Goal: Task Accomplishment & Management: Manage account settings

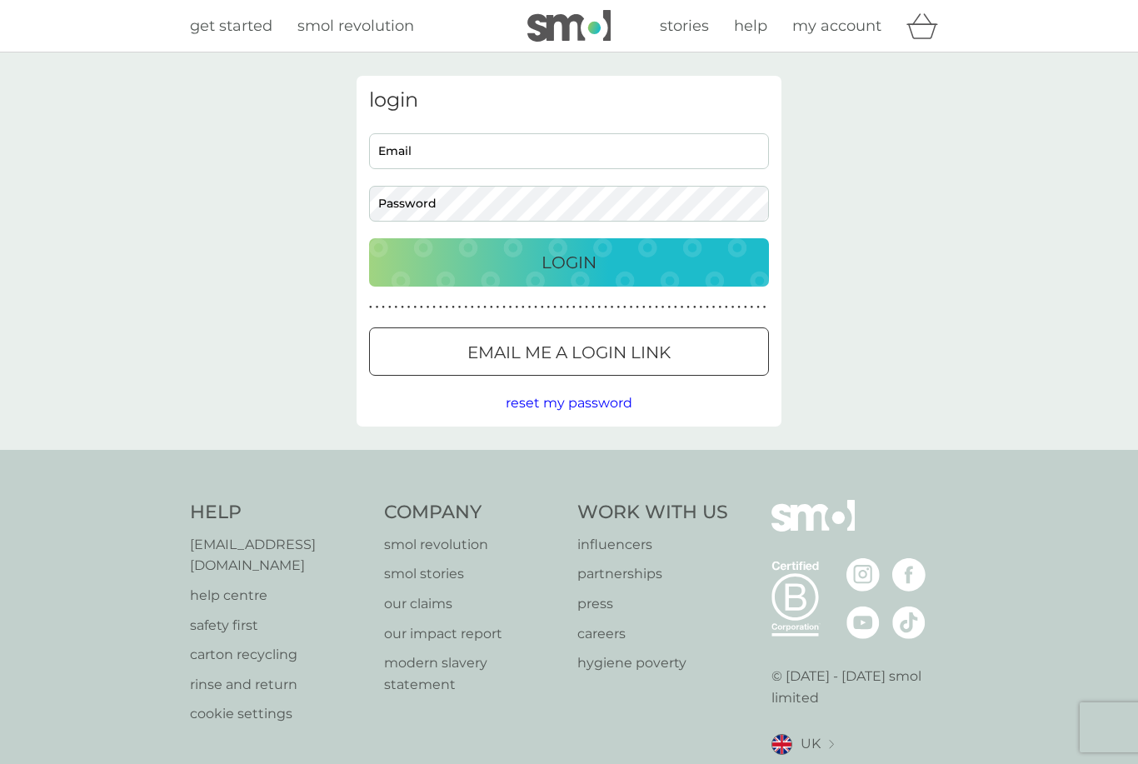
click at [679, 151] on input "Email" at bounding box center [569, 151] width 400 height 36
type input "[EMAIL_ADDRESS][DOMAIN_NAME]"
click at [569, 262] on button "Login" at bounding box center [569, 262] width 400 height 48
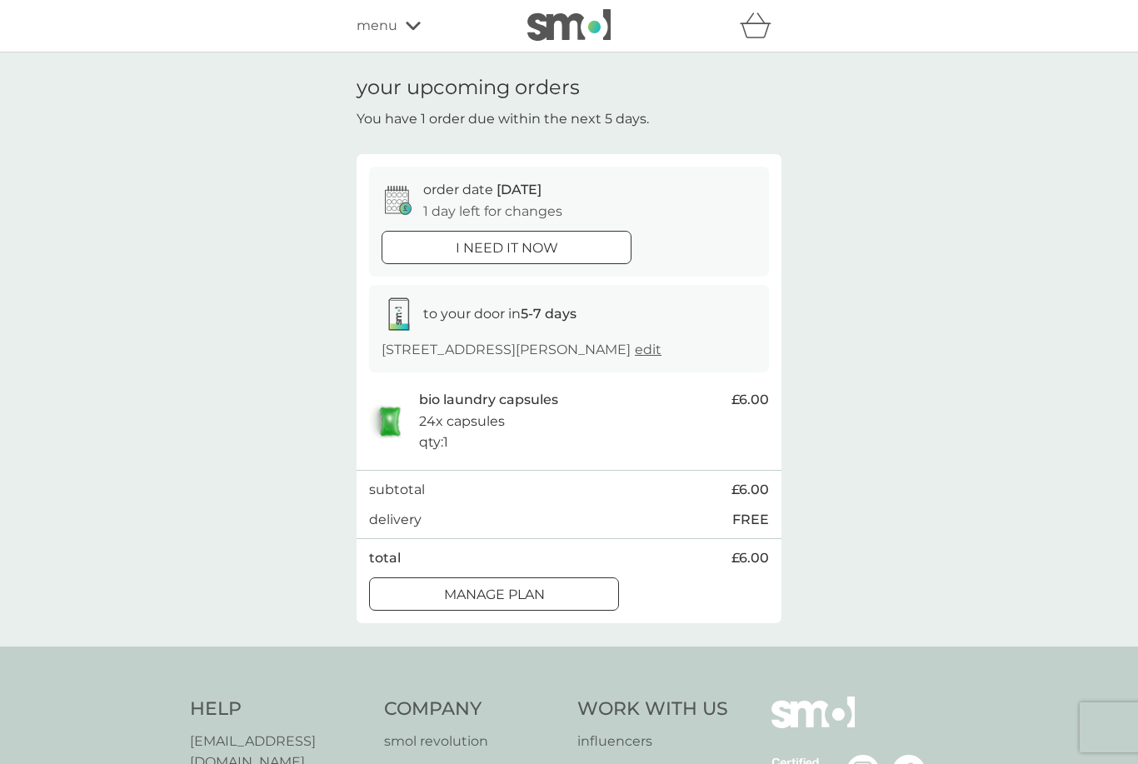
click at [598, 590] on div "Manage plan" at bounding box center [494, 595] width 248 height 22
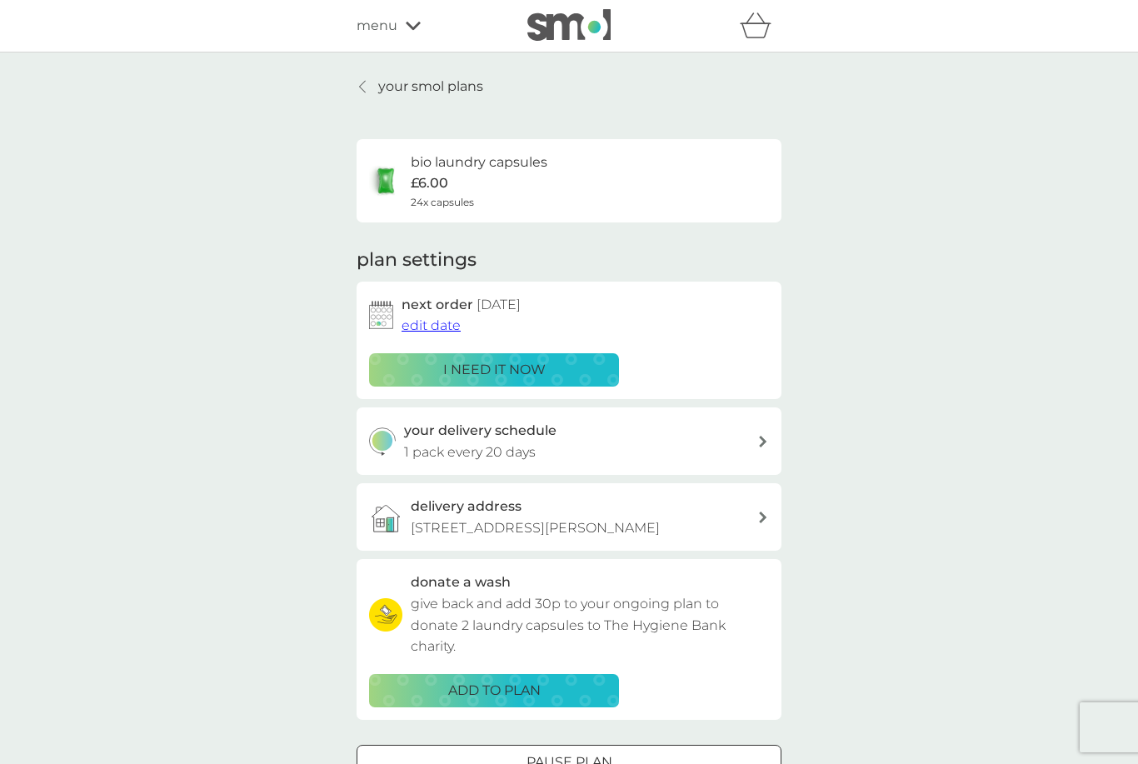
click at [438, 327] on span "edit date" at bounding box center [431, 326] width 59 height 16
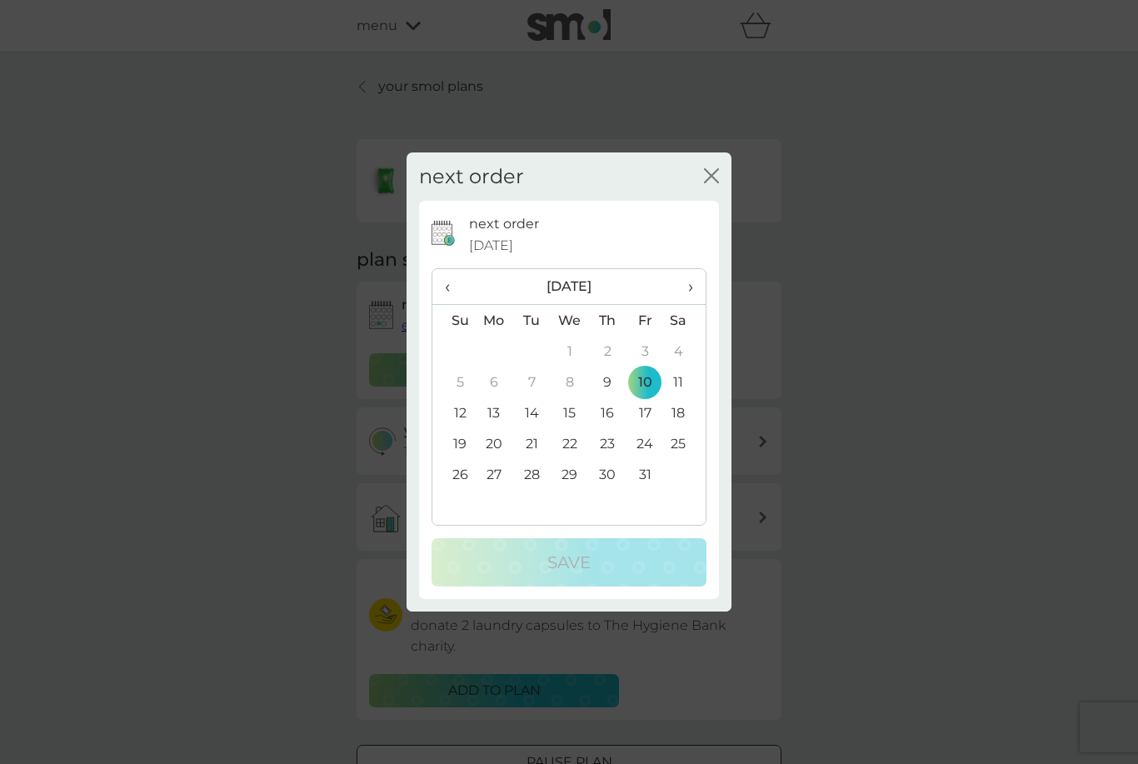
click at [615, 382] on td "9" at bounding box center [608, 382] width 38 height 31
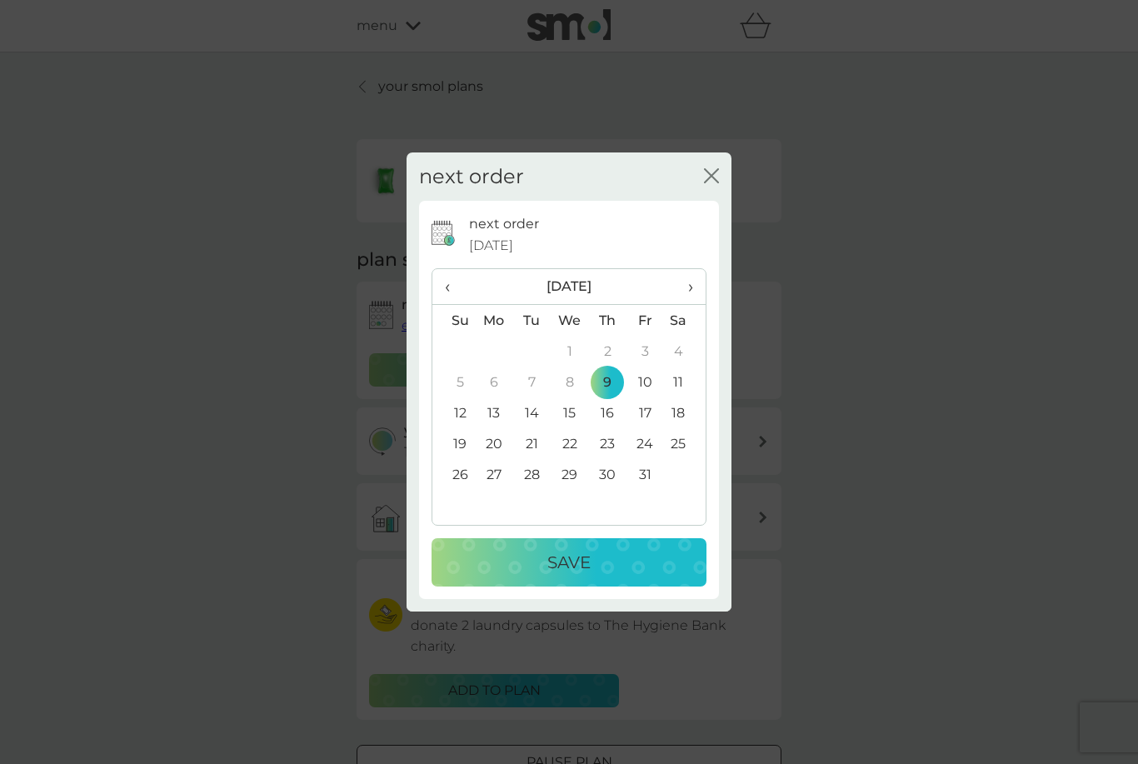
click at [592, 561] on div "Save" at bounding box center [569, 562] width 242 height 27
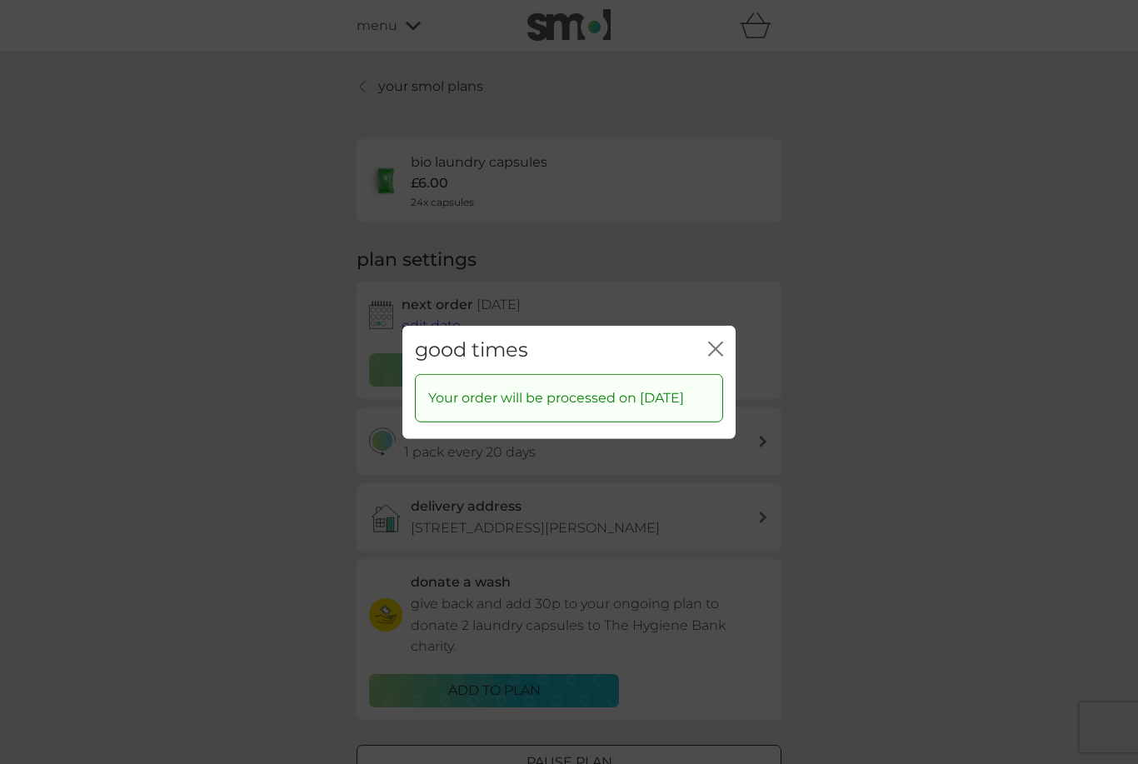
click at [930, 456] on div "good times close Your order will be processed on [DATE]" at bounding box center [569, 382] width 1138 height 764
